Goal: Communication & Community: Connect with others

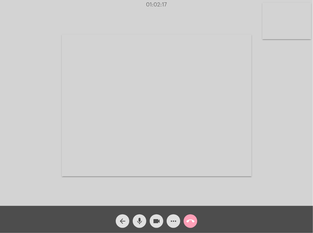
drag, startPoint x: 0, startPoint y: 0, endPoint x: 192, endPoint y: 221, distance: 292.7
click at [192, 221] on mat-icon "call_end" at bounding box center [190, 221] width 8 height 8
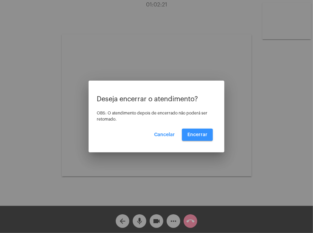
click at [191, 137] on button "Encerrar" at bounding box center [197, 135] width 31 height 12
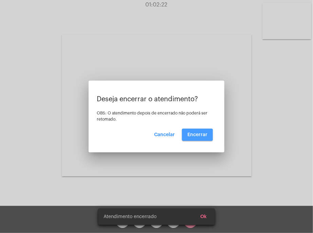
click at [191, 137] on button "Encerrar" at bounding box center [197, 135] width 31 height 12
click at [191, 137] on video at bounding box center [157, 106] width 190 height 142
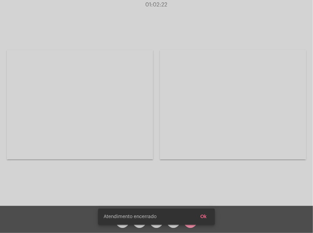
click at [191, 137] on div "Acessando Câmera e Microfone..." at bounding box center [156, 104] width 311 height 206
click at [191, 137] on video at bounding box center [233, 105] width 146 height 110
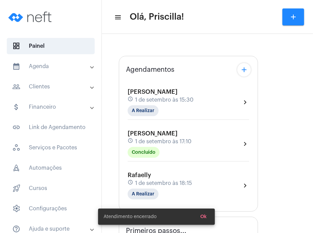
type input "[URL][DOMAIN_NAME][PERSON_NAME][PERSON_NAME]"
